Goal: Information Seeking & Learning: Learn about a topic

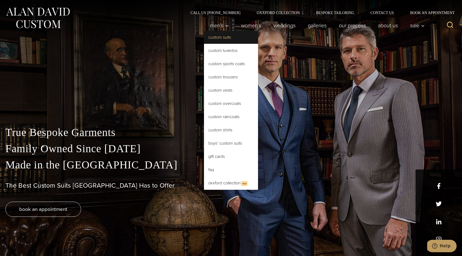
click at [219, 38] on link "Custom Suits" at bounding box center [231, 37] width 54 height 13
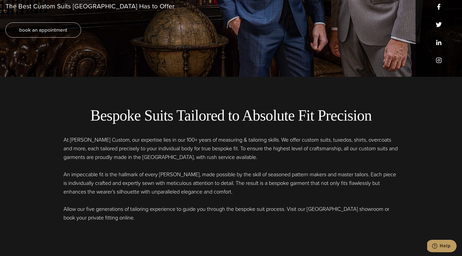
scroll to position [196, 0]
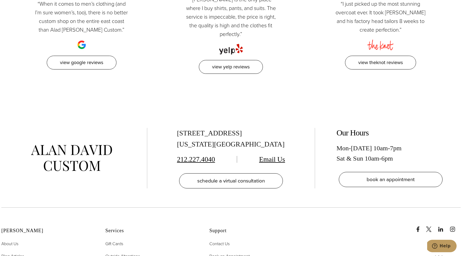
scroll to position [2619, 0]
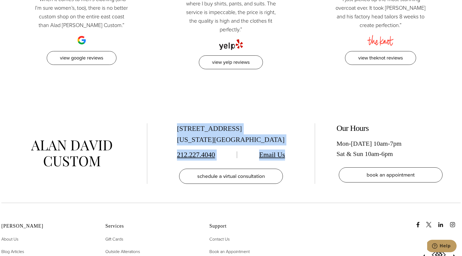
drag, startPoint x: 178, startPoint y: 101, endPoint x: 286, endPoint y: 125, distance: 110.7
click at [286, 125] on div "515 Madison Ave, Suite 301 New York, NY 10022 212.227.4040 Email Us schedule a …" at bounding box center [231, 153] width 146 height 60
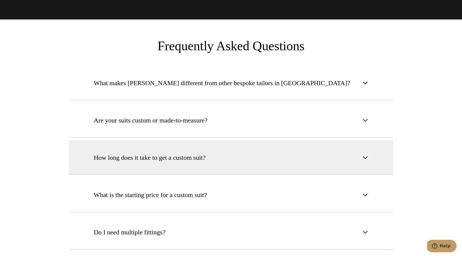
scroll to position [1925, 0]
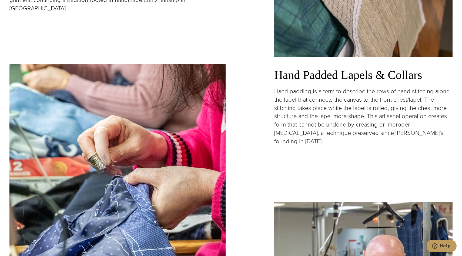
scroll to position [1026, 0]
